Goal: Information Seeking & Learning: Find specific page/section

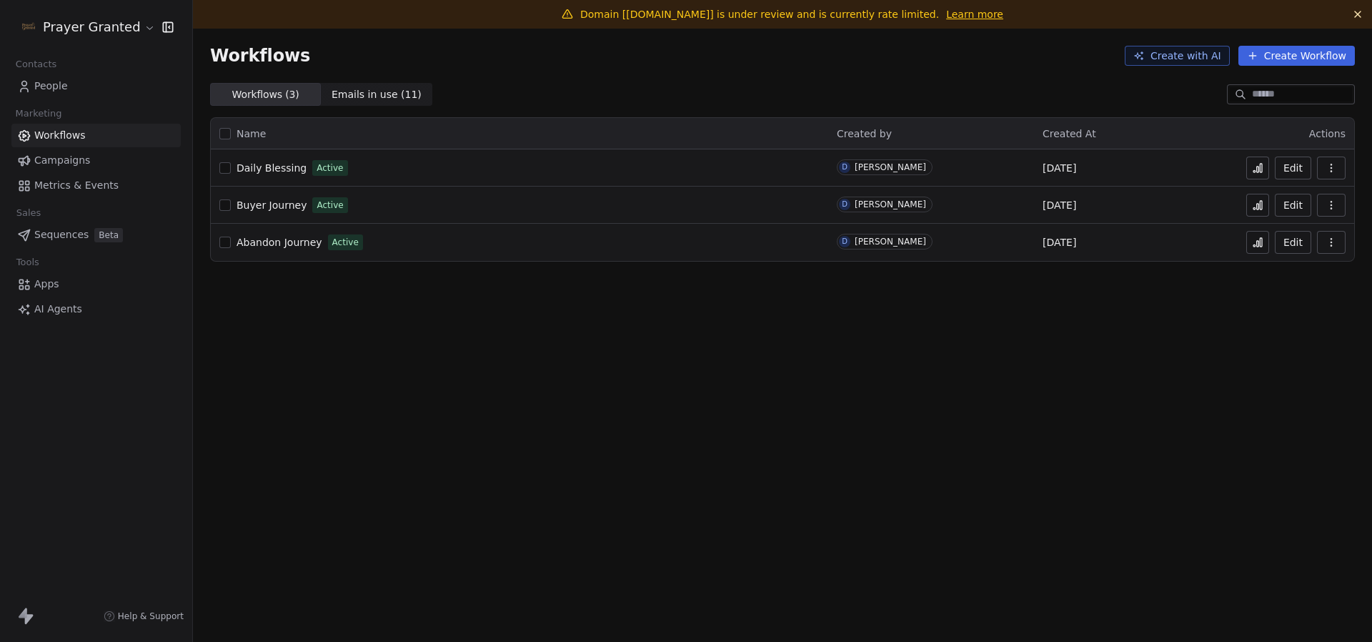
click at [276, 205] on span "Buyer Journey" at bounding box center [271, 204] width 70 height 11
click at [1262, 206] on icon at bounding box center [1257, 204] width 11 height 11
click at [59, 93] on span "People" at bounding box center [51, 86] width 34 height 15
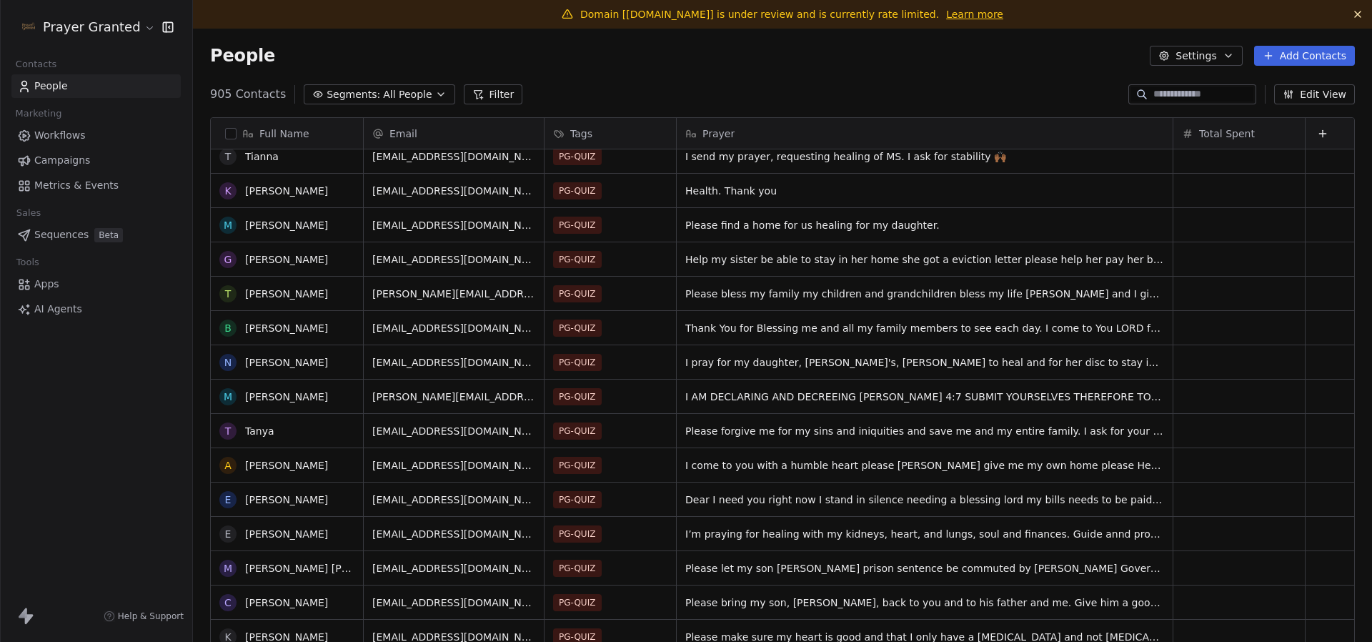
scroll to position [1937, 0]
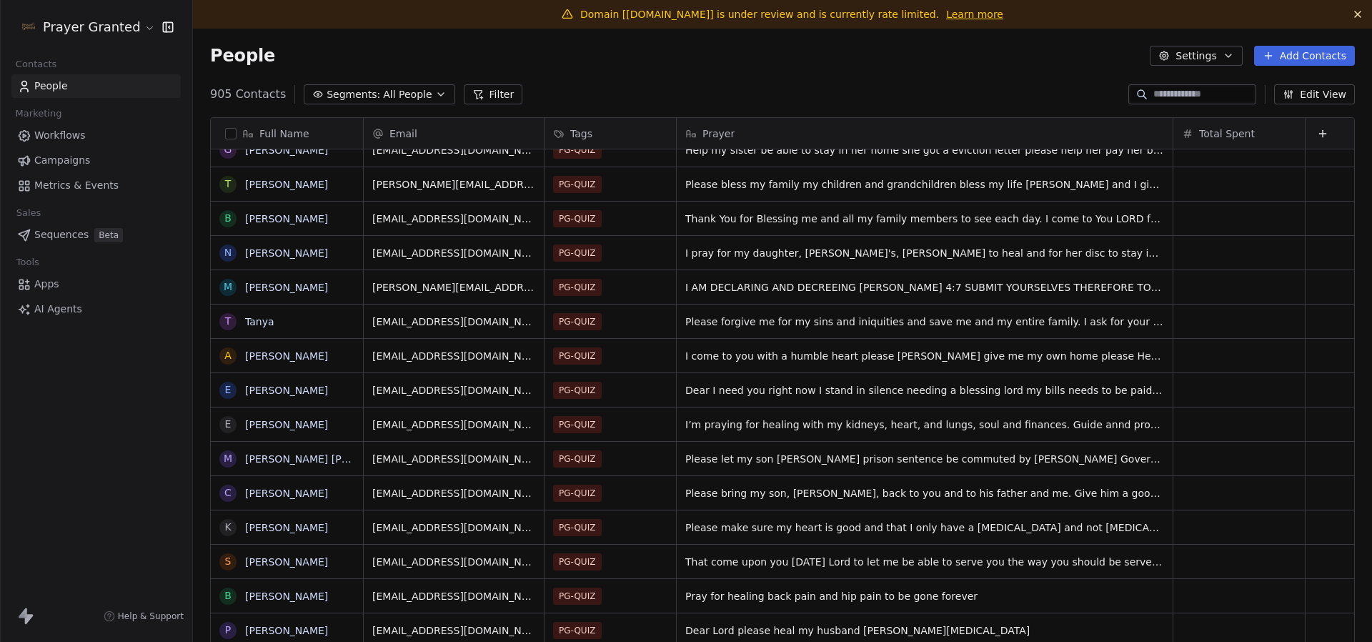
click at [501, 89] on button "Filter" at bounding box center [493, 94] width 59 height 20
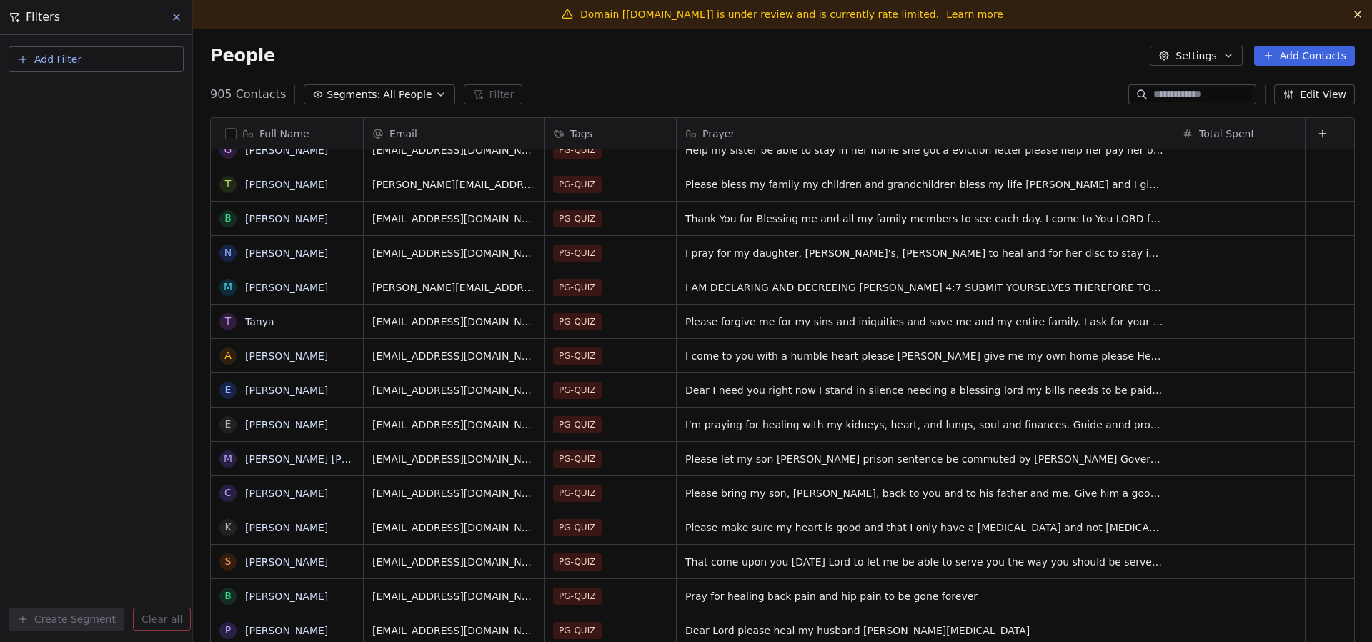
click at [91, 69] on button "Add Filter" at bounding box center [96, 59] width 175 height 26
click at [97, 94] on span "Contact properties" at bounding box center [70, 93] width 93 height 15
type input "***"
click at [83, 144] on div "Tags" at bounding box center [96, 144] width 145 height 14
click at [86, 159] on div "Includes" at bounding box center [95, 152] width 149 height 23
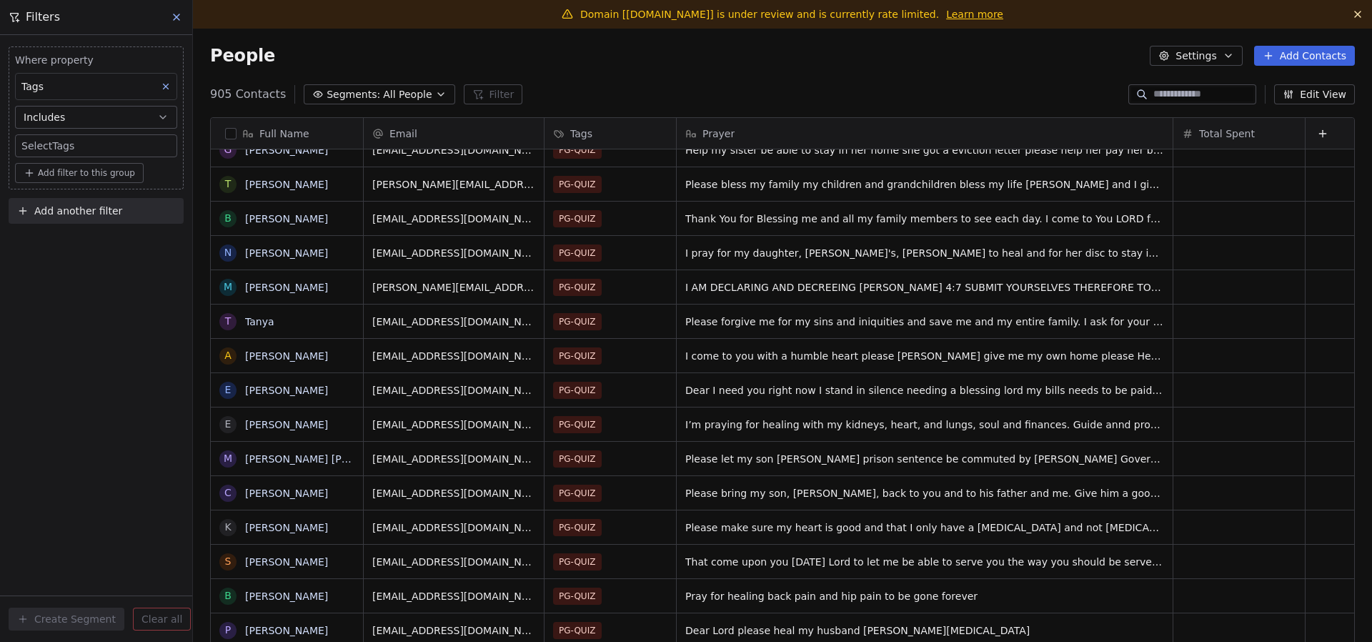
click at [69, 144] on body "Prayer Granted Contacts People Marketing Workflows Campaigns Metrics & Events S…" at bounding box center [686, 321] width 1372 height 642
click at [101, 188] on div "PG-BUYER" at bounding box center [106, 190] width 121 height 16
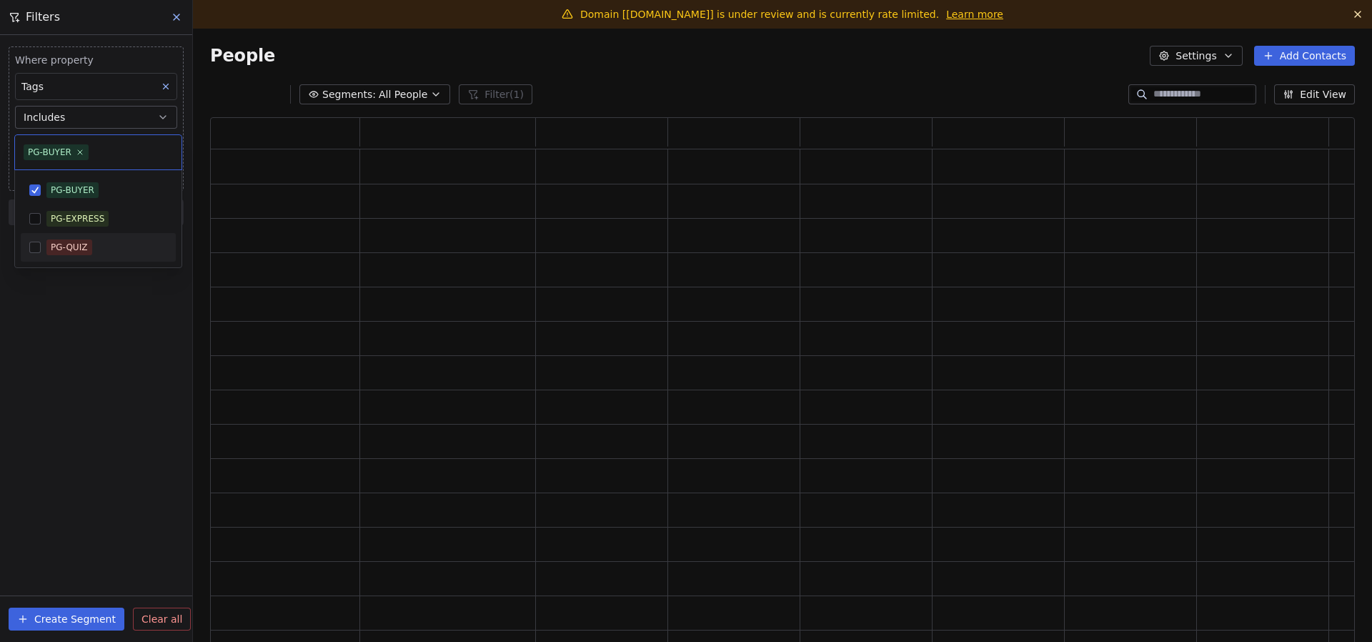
click at [101, 305] on html "Prayer Granted Contacts People Marketing Workflows Campaigns Metrics & Events S…" at bounding box center [686, 321] width 1372 height 642
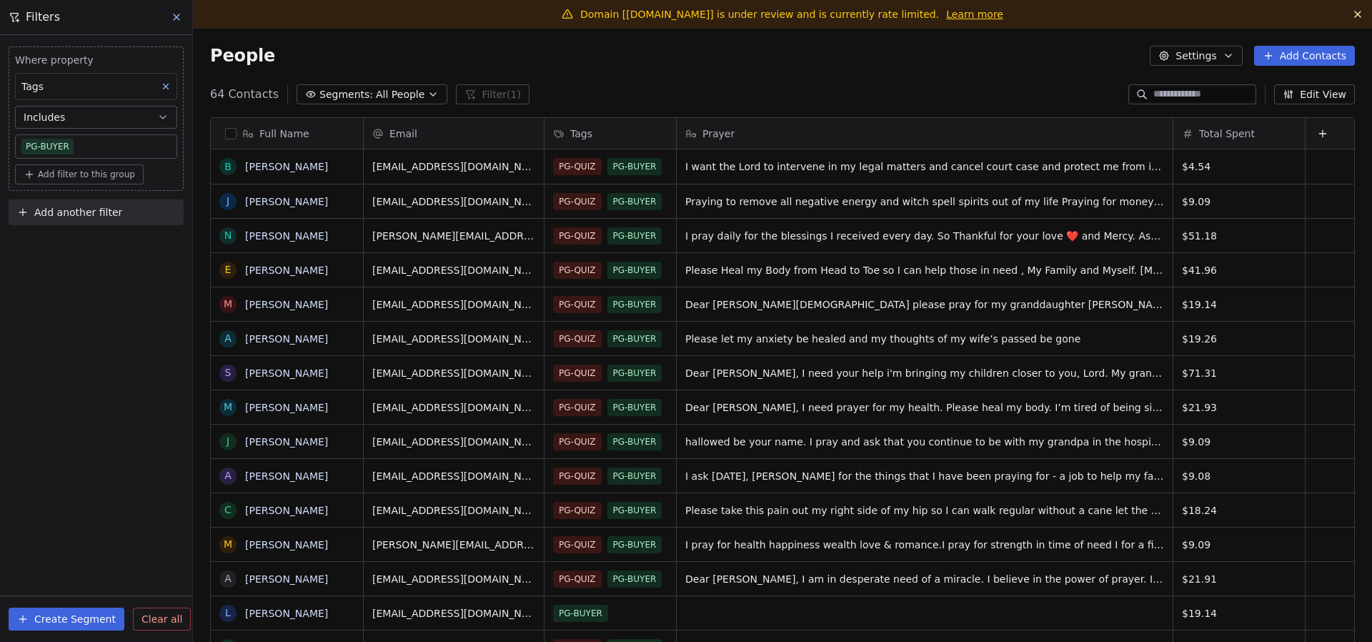
scroll to position [564, 1179]
click at [175, 28] on div "Filters" at bounding box center [96, 17] width 192 height 34
click at [176, 19] on icon at bounding box center [176, 16] width 11 height 11
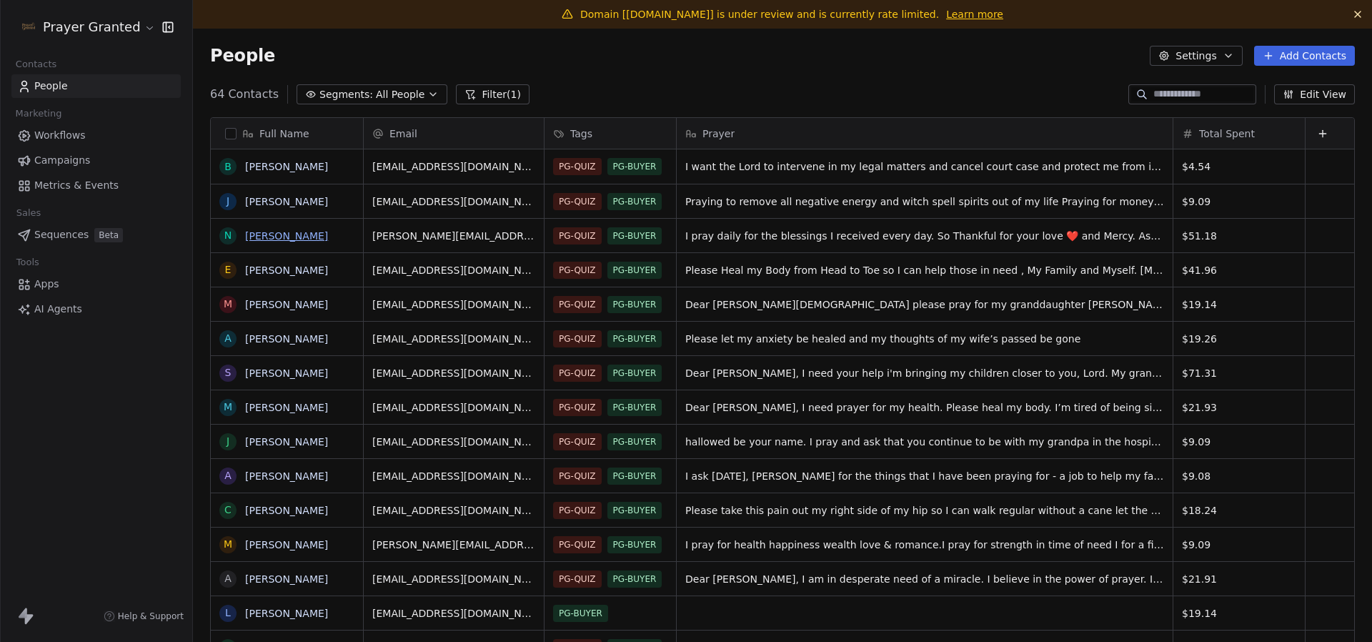
click at [291, 234] on link "[PERSON_NAME]" at bounding box center [286, 235] width 83 height 11
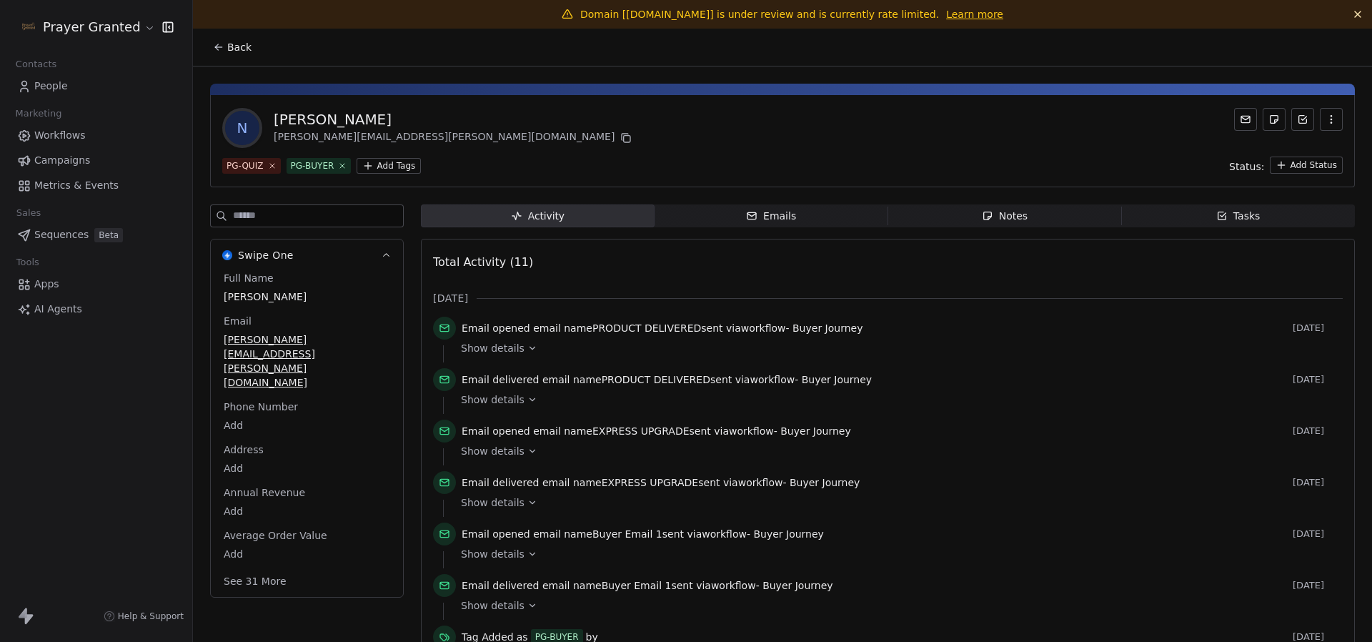
scroll to position [236, 0]
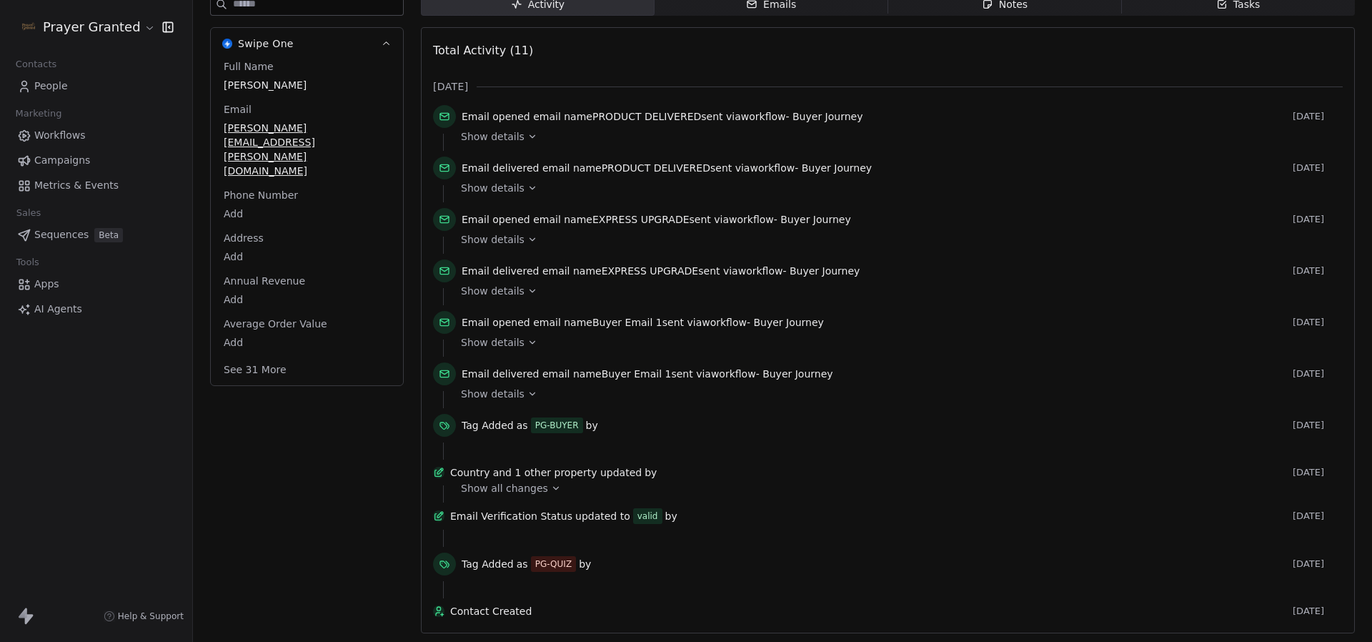
click at [71, 91] on link "People" at bounding box center [95, 86] width 169 height 24
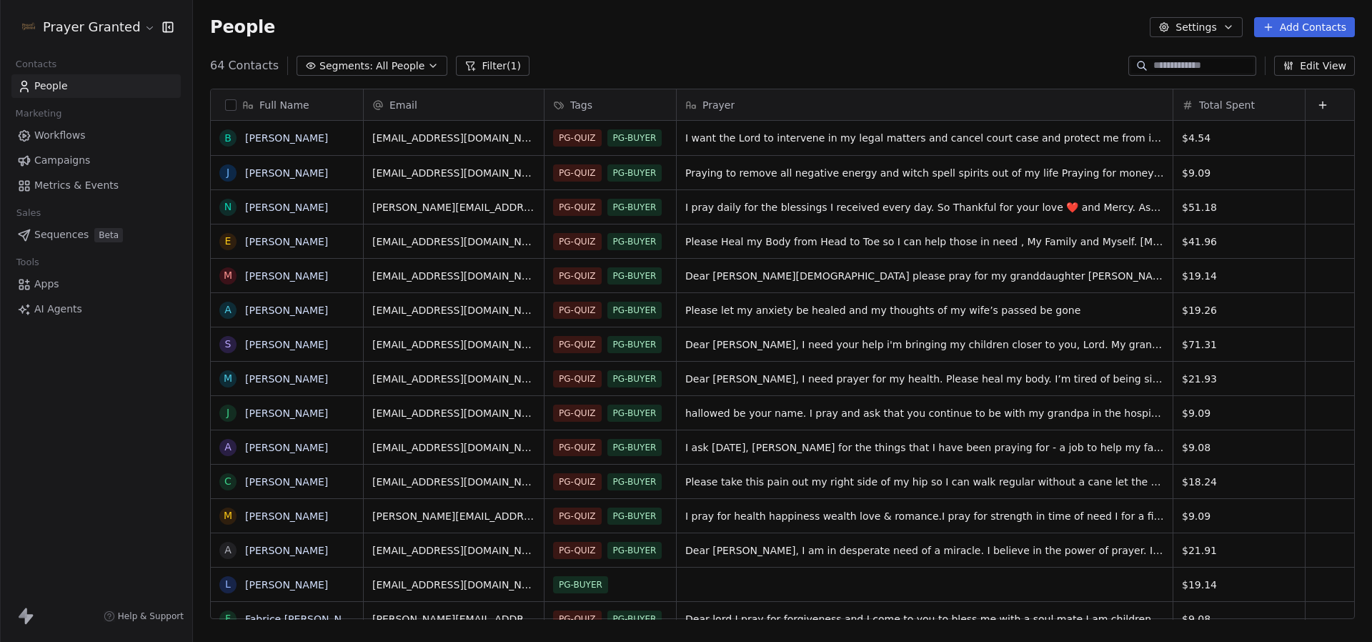
scroll to position [564, 1179]
